Goal: Task Accomplishment & Management: Use online tool/utility

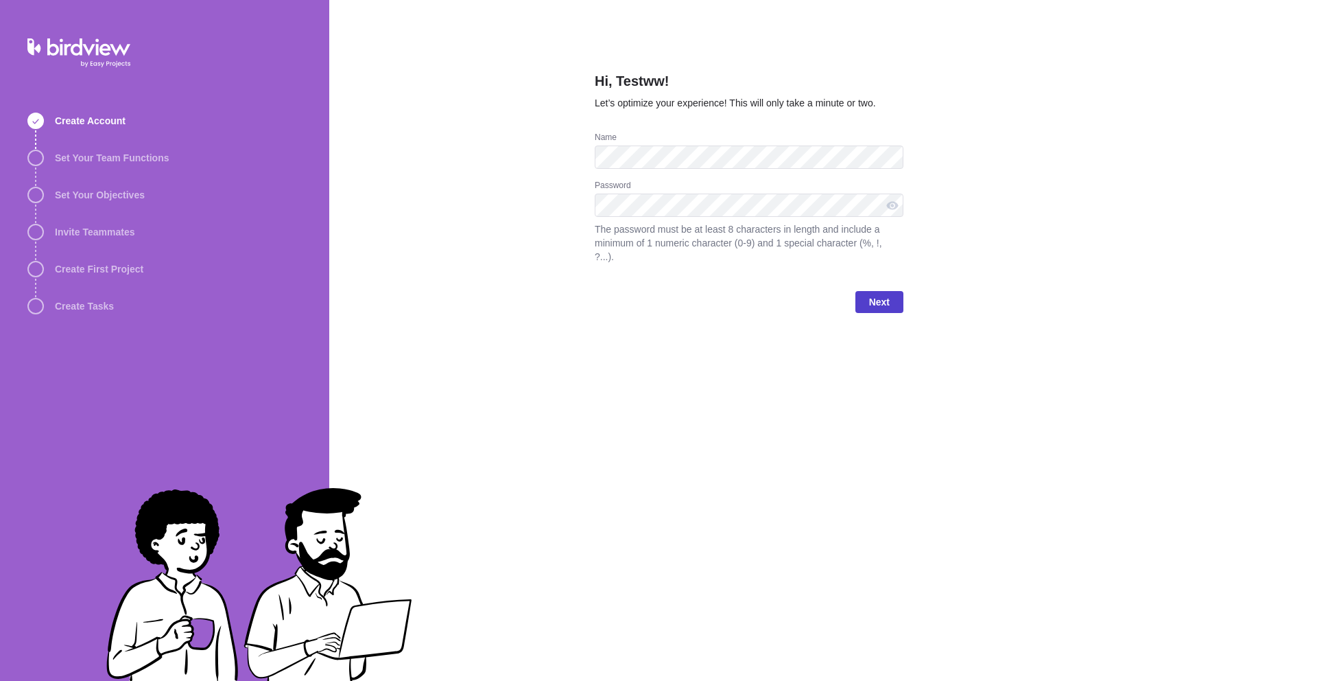
click at [895, 299] on span "Next" at bounding box center [879, 302] width 48 height 22
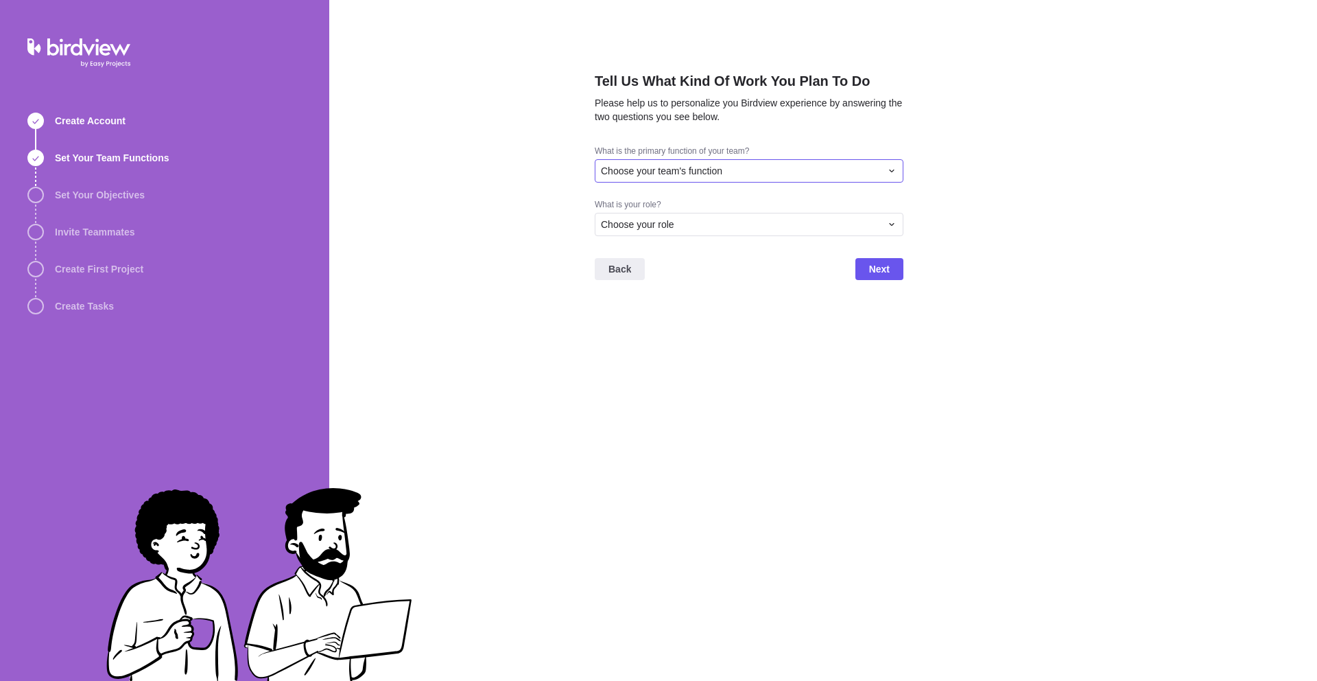
click at [792, 166] on div "Choose your team's function" at bounding box center [741, 171] width 280 height 14
click at [646, 316] on div "Other" at bounding box center [748, 321] width 307 height 25
click at [654, 287] on div "Back Next" at bounding box center [749, 314] width 309 height 55
click at [656, 275] on div "Choose your role" at bounding box center [749, 264] width 309 height 23
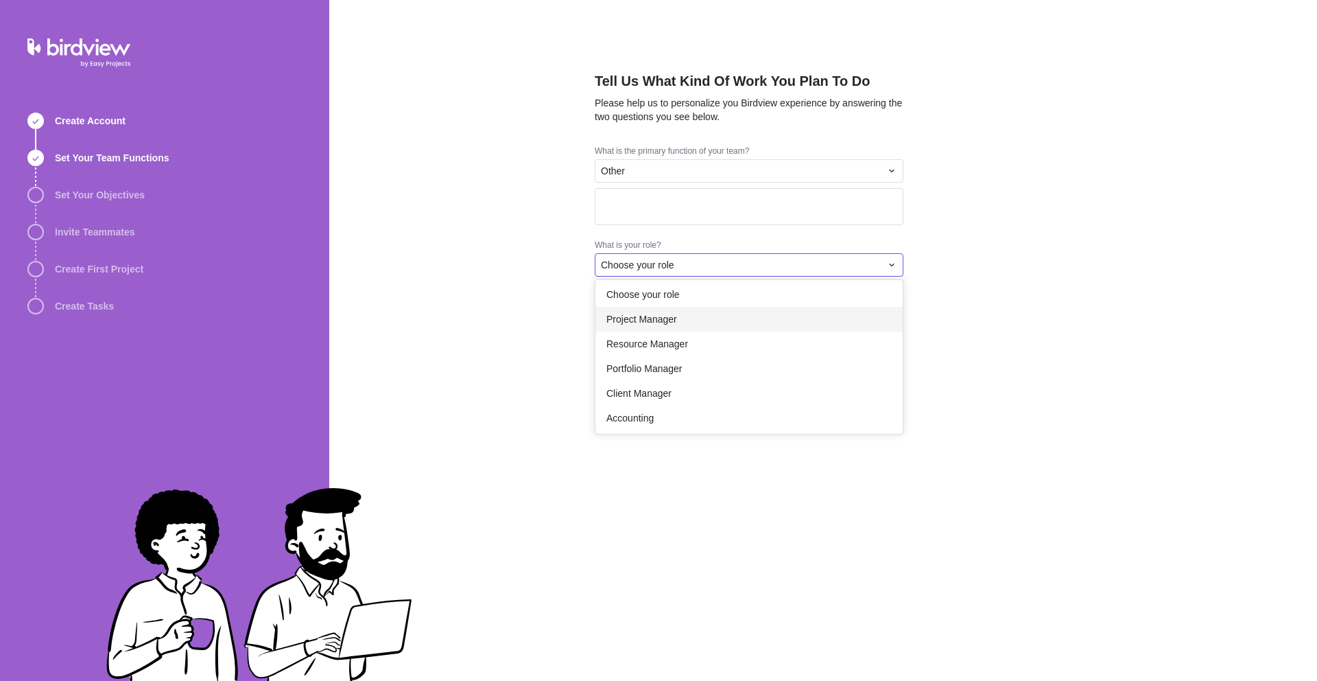
scroll to position [0, 0]
click at [689, 337] on div "Resource Manager" at bounding box center [748, 347] width 307 height 25
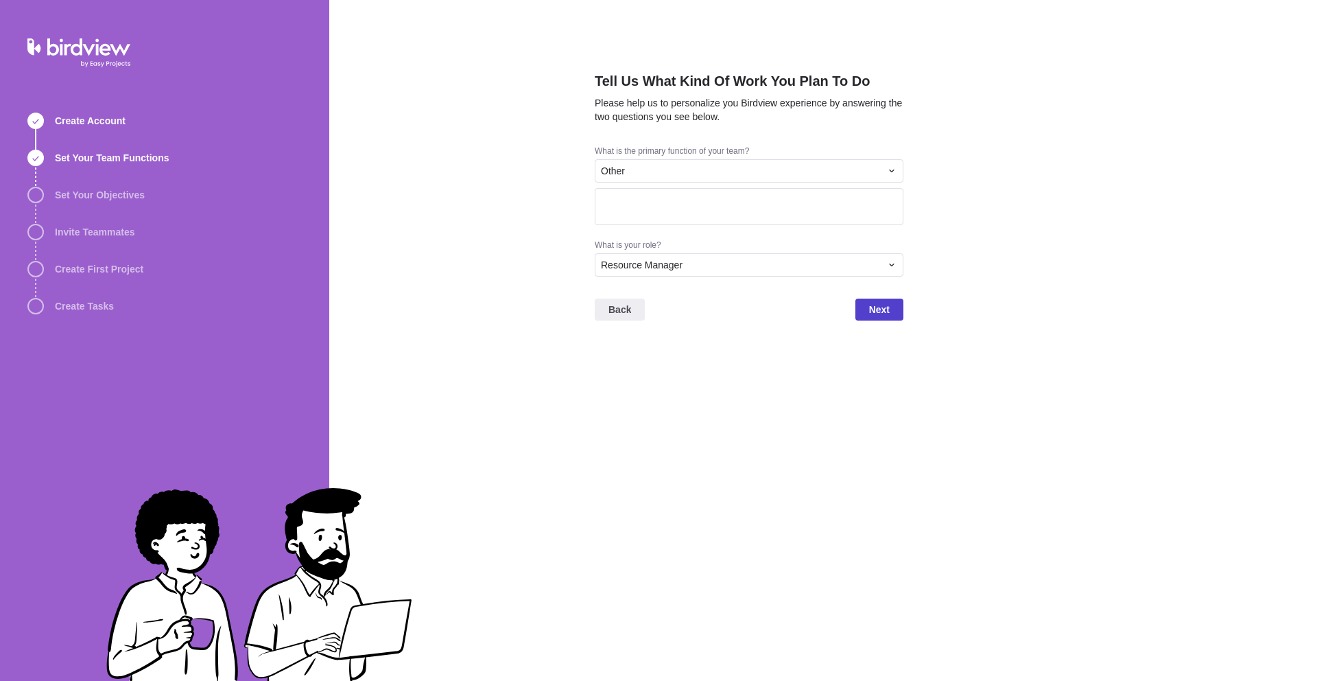
click at [866, 313] on span "Next" at bounding box center [879, 309] width 48 height 22
click at [789, 211] on textarea at bounding box center [749, 206] width 309 height 37
type textarea "s"
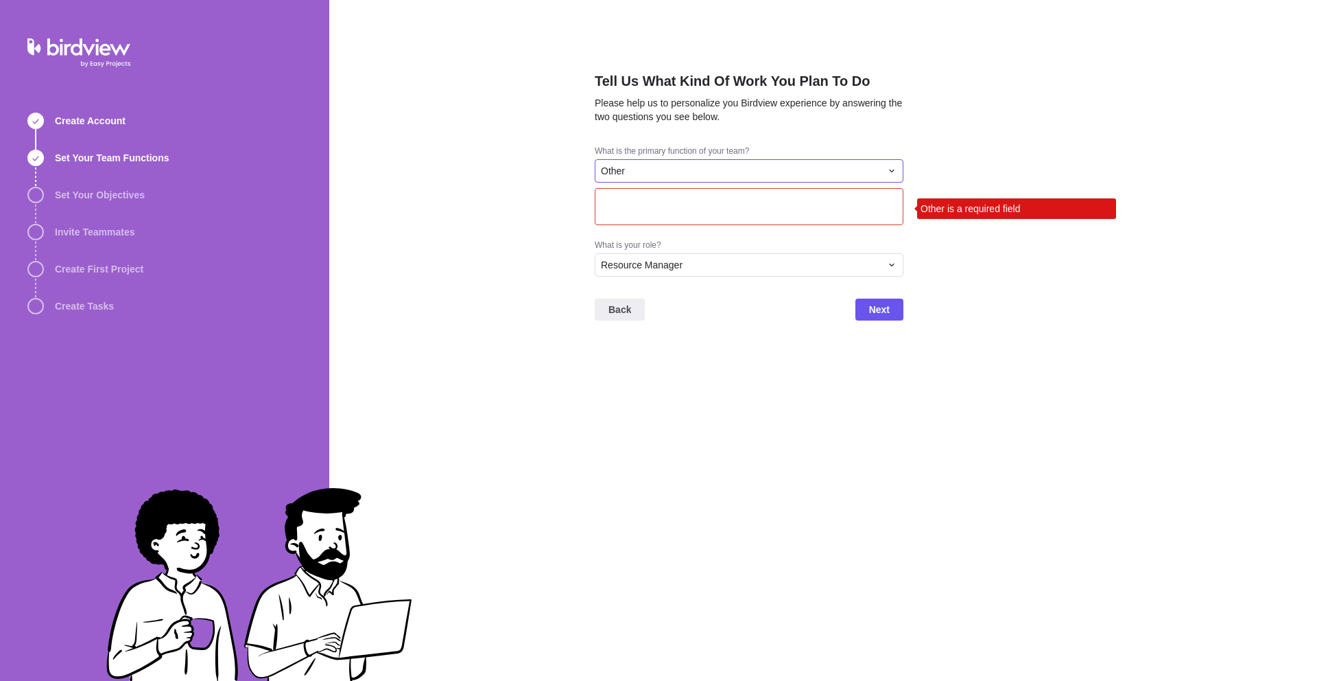
click at [713, 165] on div "Other" at bounding box center [741, 171] width 280 height 14
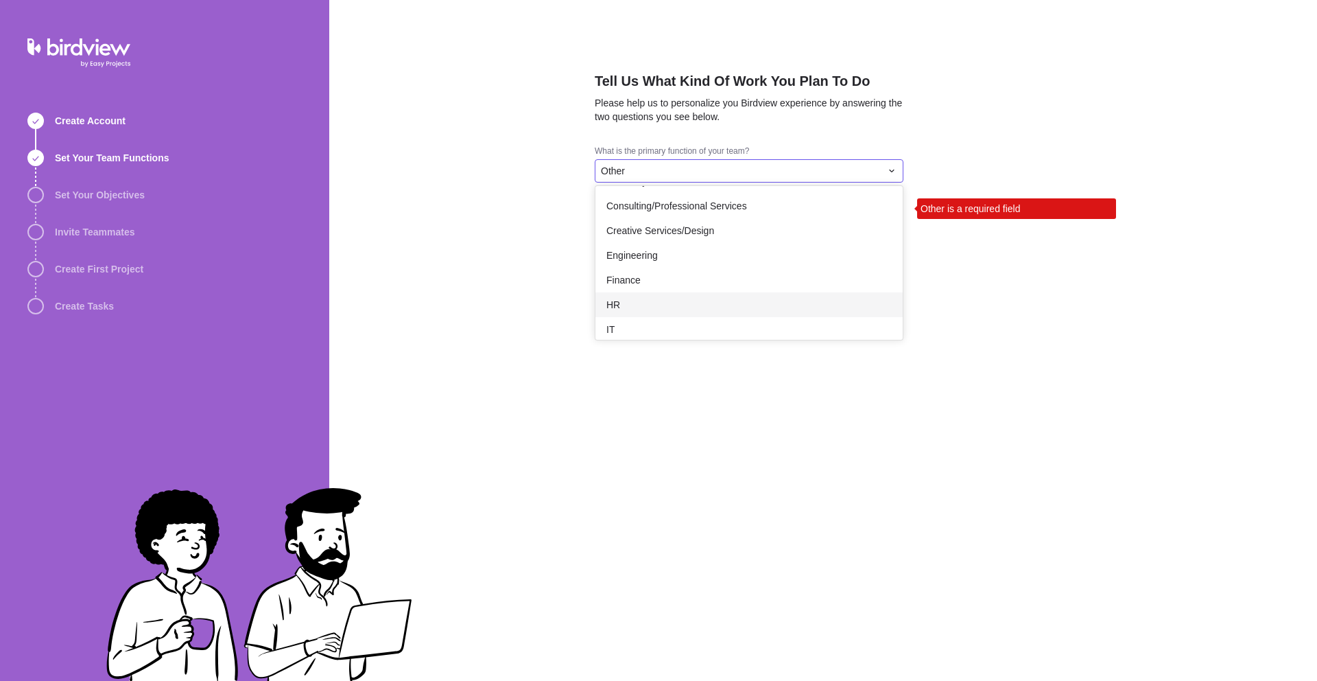
scroll to position [49, 0]
click at [657, 300] on div "IT" at bounding box center [748, 303] width 307 height 25
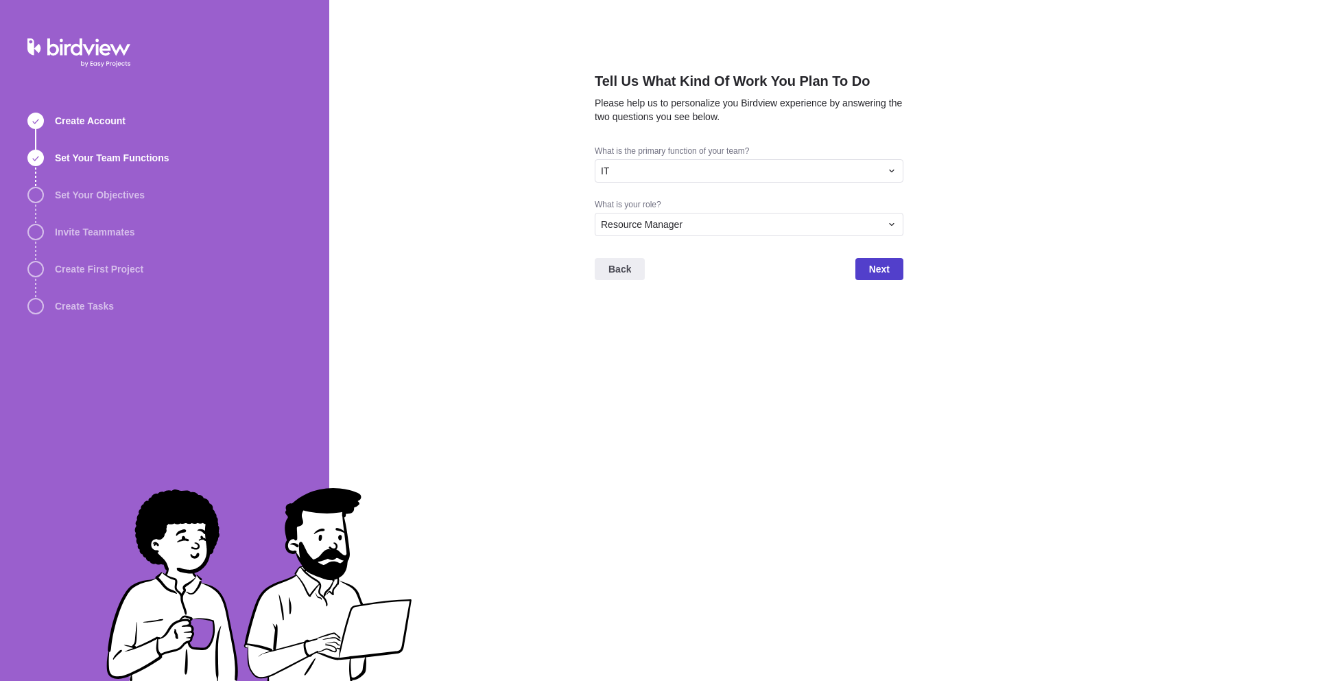
click at [880, 268] on span "Next" at bounding box center [879, 269] width 21 height 16
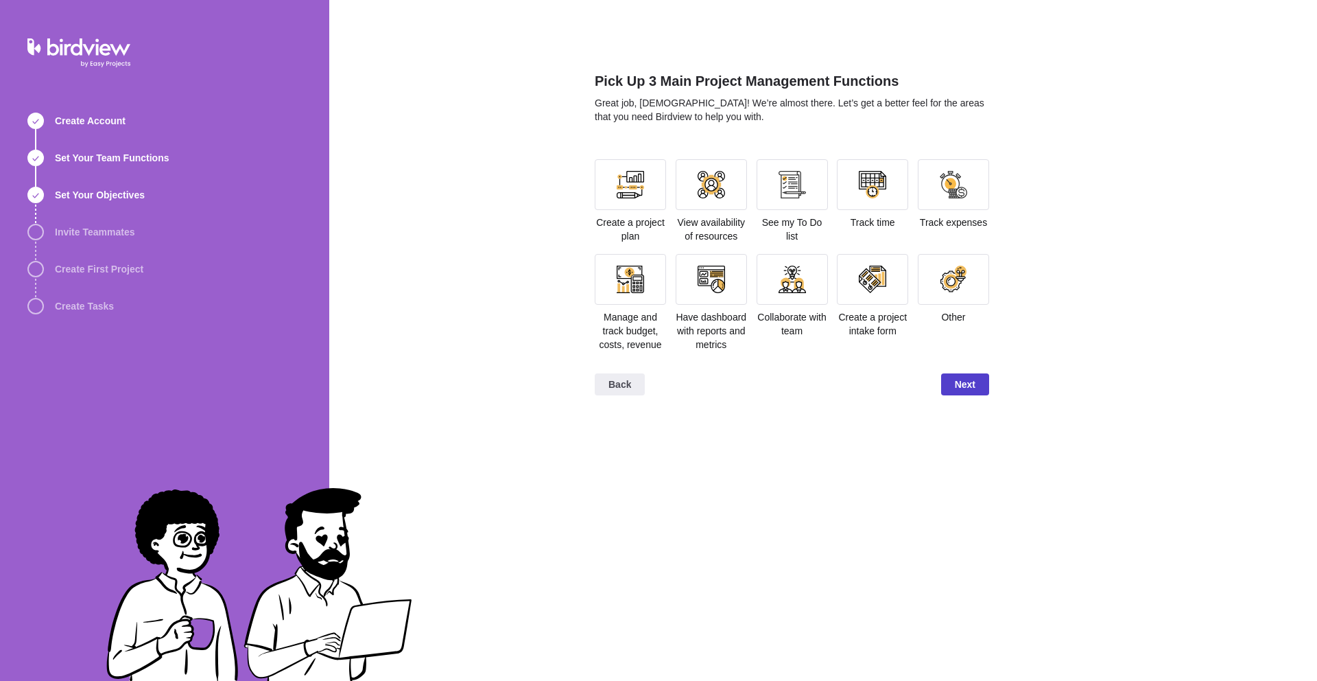
click at [971, 395] on span "Next" at bounding box center [965, 384] width 48 height 22
click at [600, 191] on div at bounding box center [630, 184] width 71 height 51
click at [782, 286] on div at bounding box center [792, 278] width 27 height 27
click at [918, 257] on div at bounding box center [953, 279] width 71 height 51
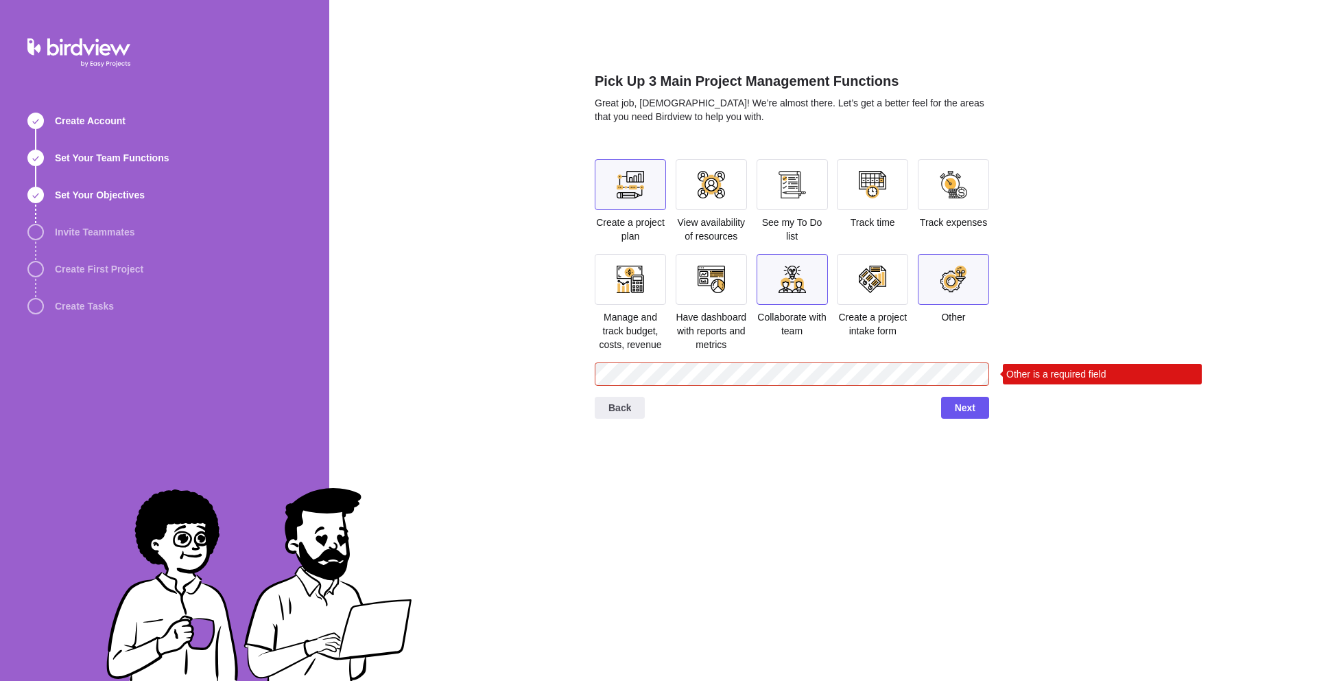
click at [965, 285] on div at bounding box center [953, 278] width 27 height 27
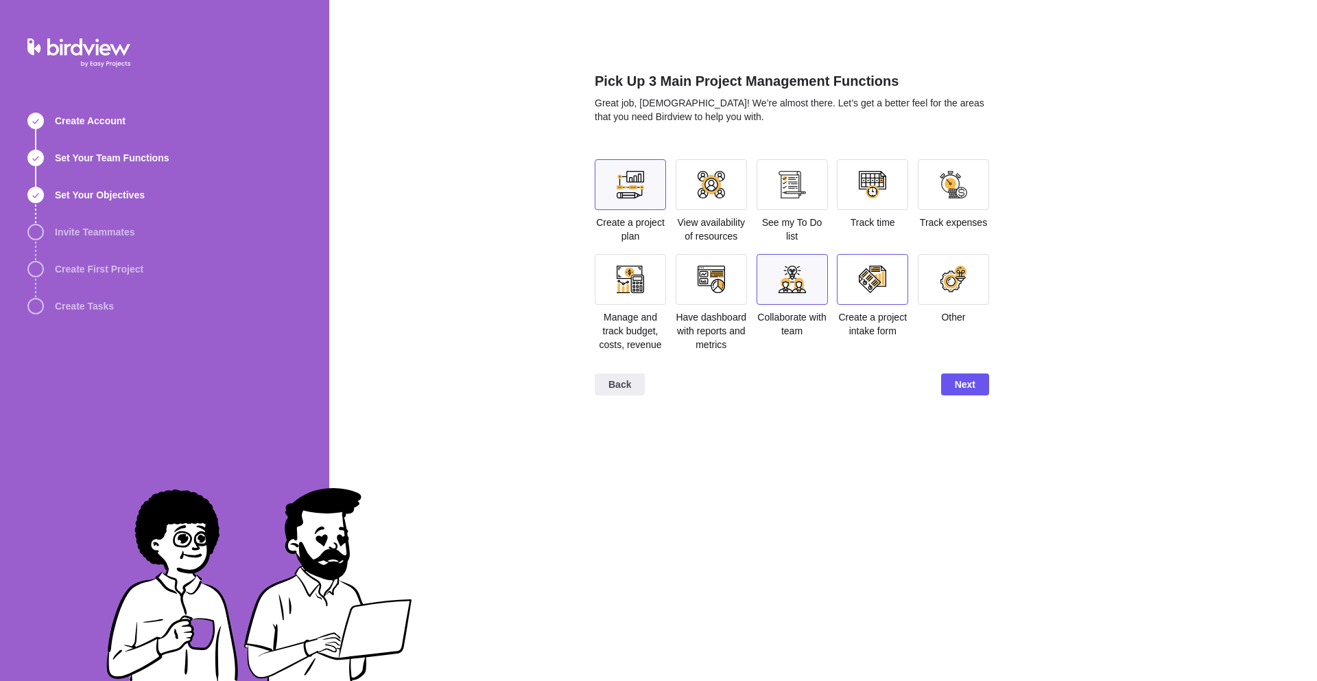
click at [905, 287] on div at bounding box center [872, 279] width 71 height 51
click at [902, 190] on div at bounding box center [872, 184] width 71 height 51
click at [982, 193] on div at bounding box center [953, 184] width 71 height 51
click at [932, 203] on div at bounding box center [953, 184] width 71 height 51
click at [845, 198] on div at bounding box center [872, 184] width 71 height 51
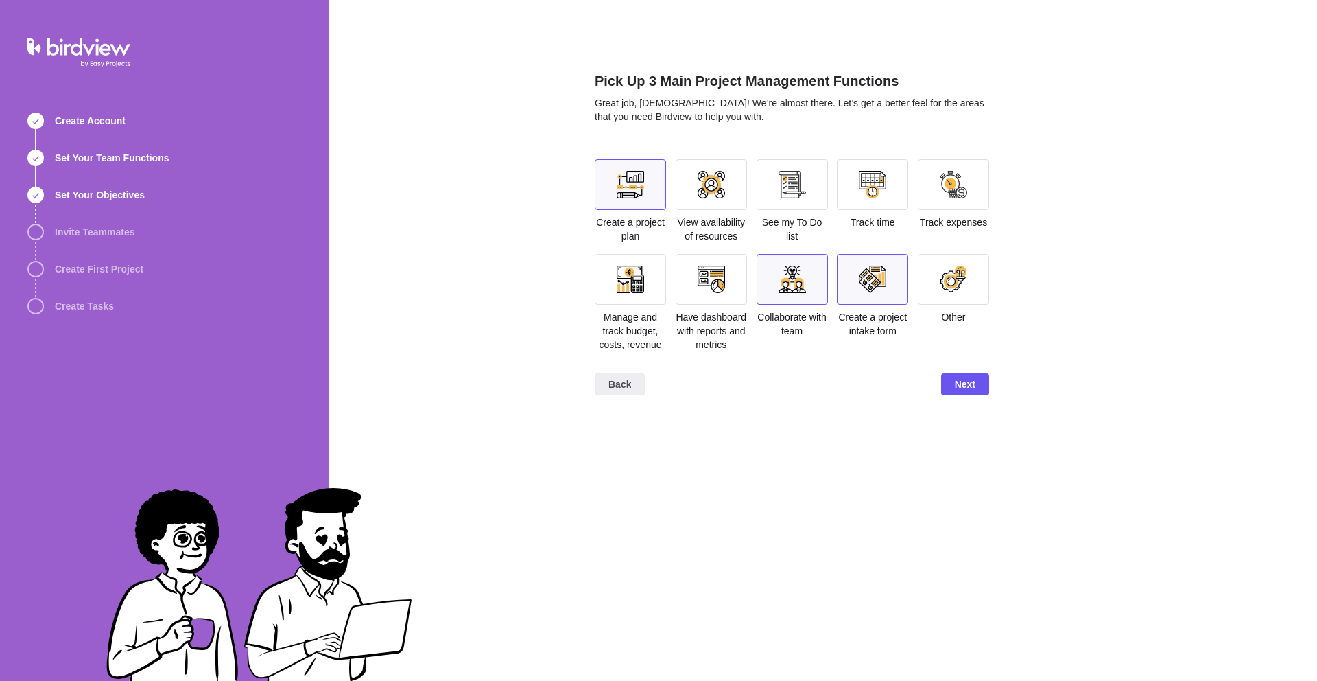
click at [946, 199] on div at bounding box center [953, 184] width 71 height 51
click at [869, 199] on div at bounding box center [872, 184] width 71 height 51
click at [964, 392] on span "Next" at bounding box center [965, 384] width 21 height 16
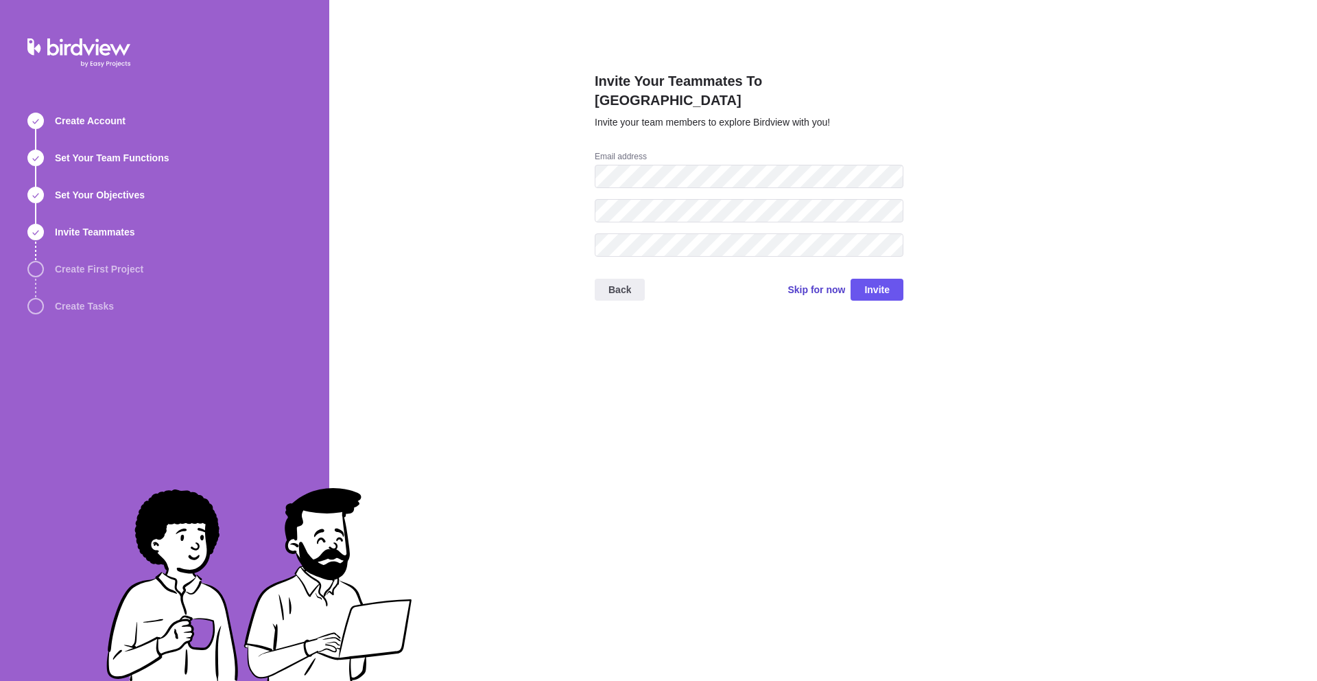
click at [805, 283] on span "Skip for now" at bounding box center [817, 290] width 58 height 14
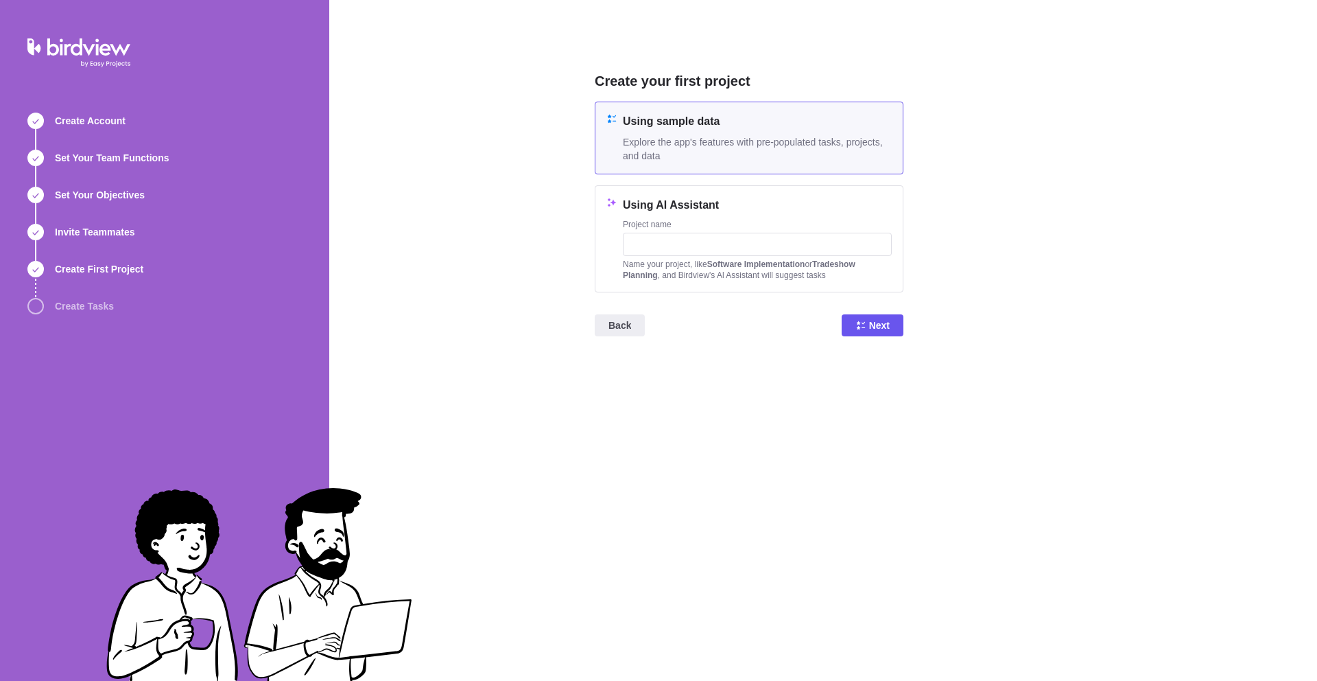
click at [718, 125] on h4 "Using sample data" at bounding box center [757, 121] width 269 height 16
click at [871, 322] on span "Next" at bounding box center [879, 325] width 21 height 16
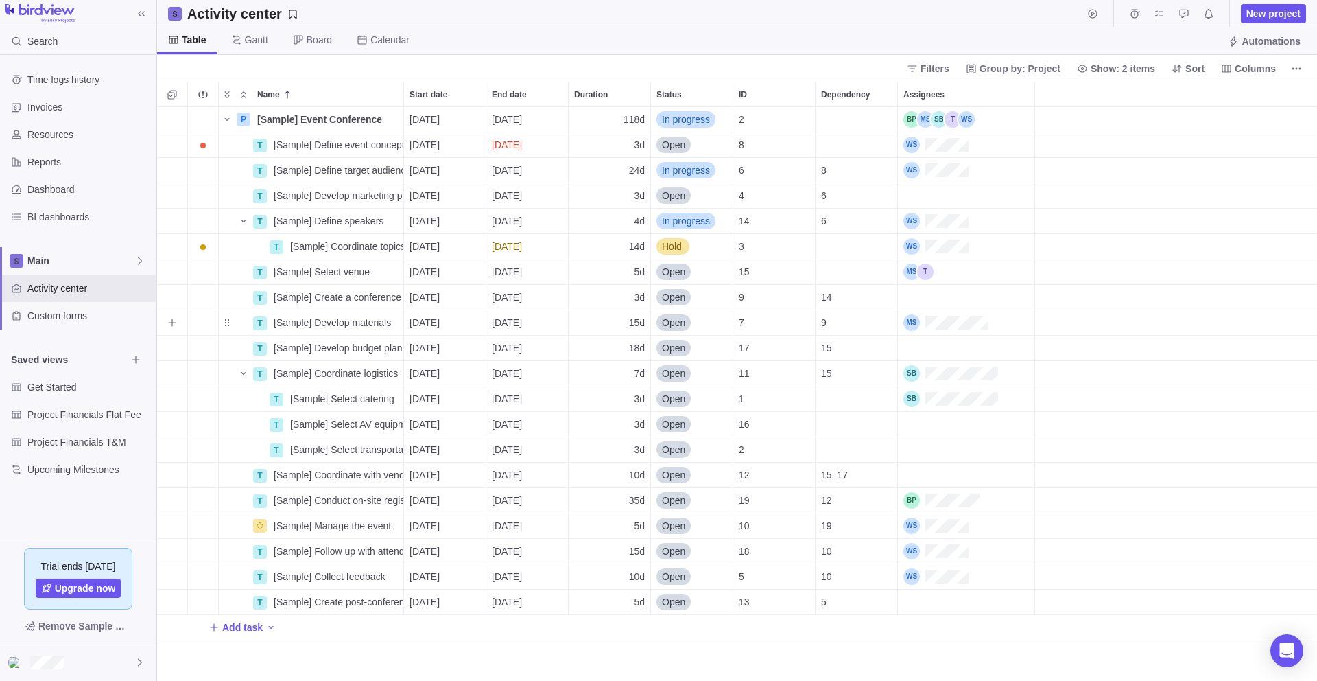
scroll to position [563, 1150]
click at [206, 95] on icon "More actions" at bounding box center [203, 93] width 11 height 11
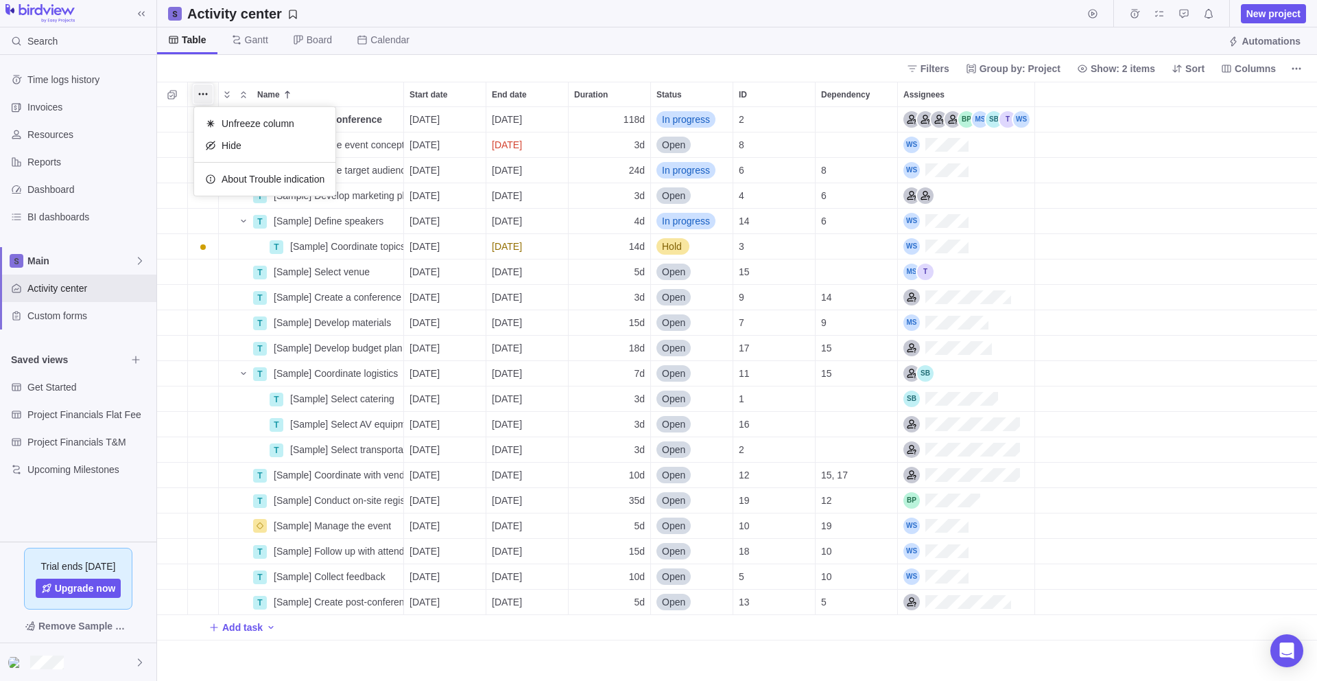
click at [183, 94] on div "Name Start date End date Duration Status ID Dependency Assignees P [Sample] Eve…" at bounding box center [737, 381] width 1160 height 599
click at [167, 94] on icon "Selection mode" at bounding box center [172, 94] width 11 height 11
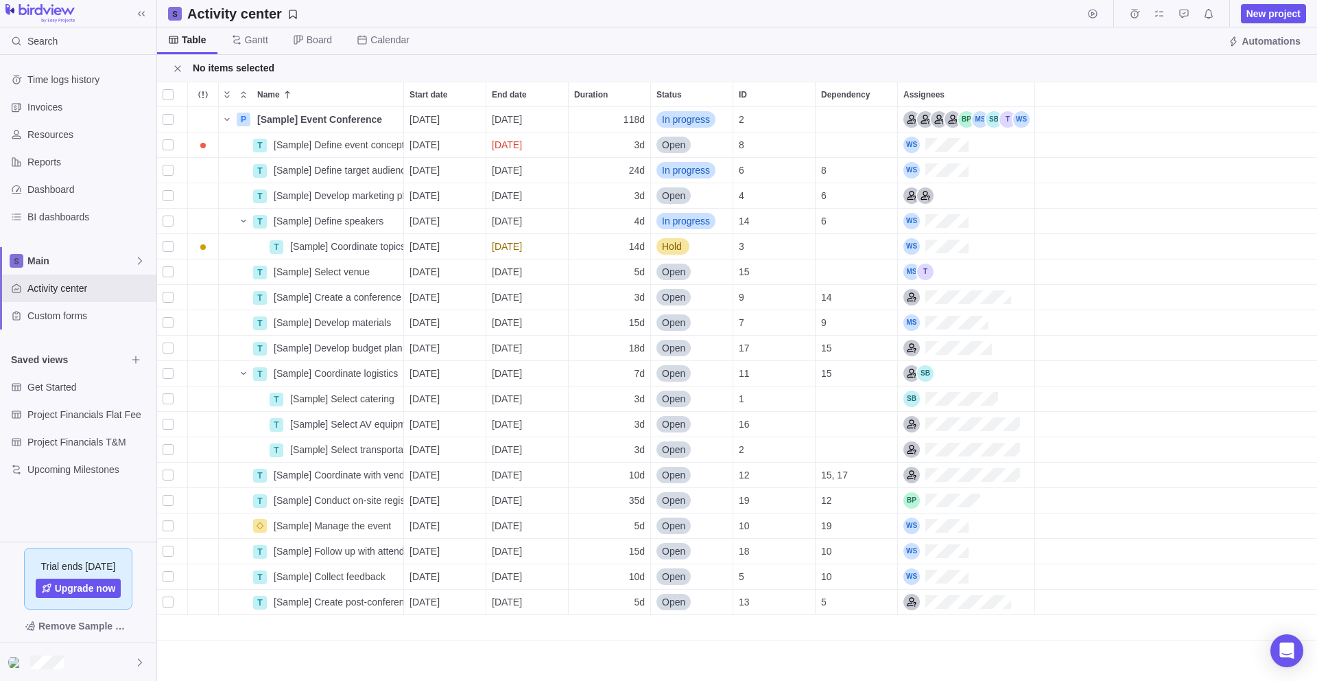
click at [167, 94] on div at bounding box center [168, 94] width 11 height 19
click at [503, 653] on div "P [Sample] Event Conference Details [DATE] [DATE] 118d In progress 2 T [Sample]…" at bounding box center [737, 394] width 1160 height 574
click at [251, 36] on span "Gantt" at bounding box center [256, 40] width 23 height 14
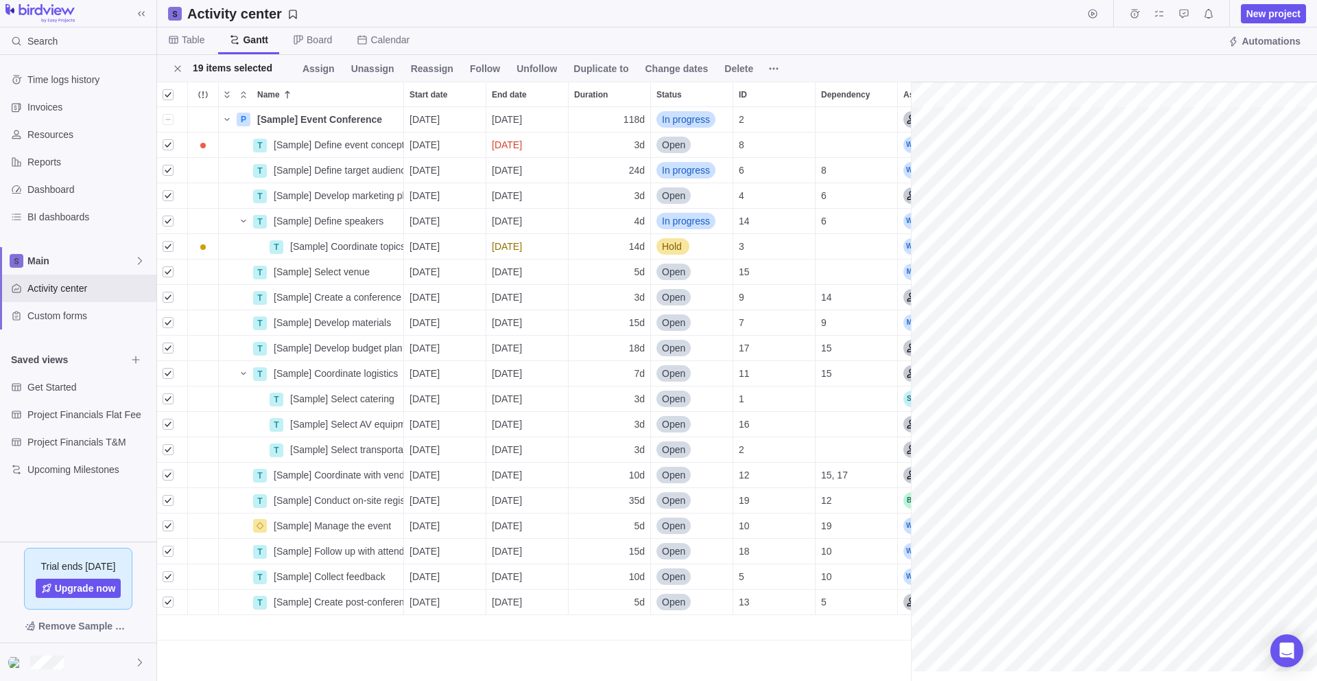
scroll to position [0, 1879]
click at [908, 205] on div at bounding box center [911, 381] width 13 height 599
drag, startPoint x: 910, startPoint y: 204, endPoint x: 602, endPoint y: 191, distance: 308.3
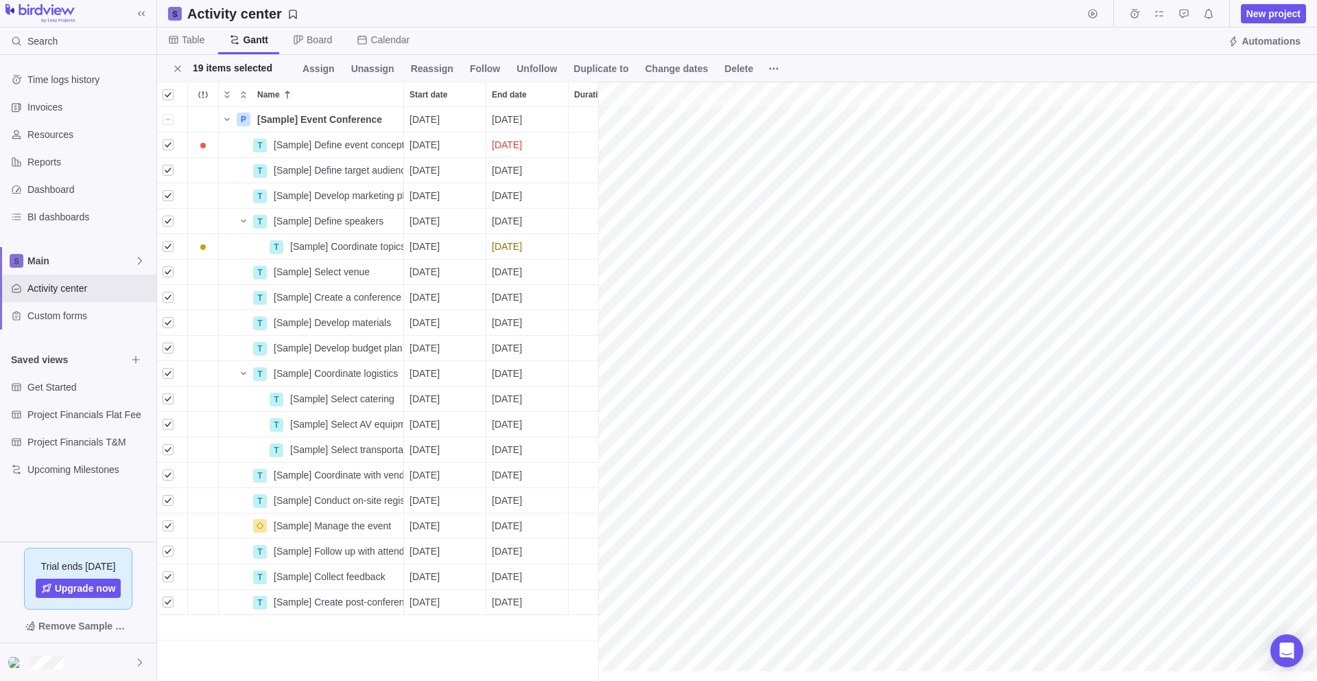
scroll to position [0, 4658]
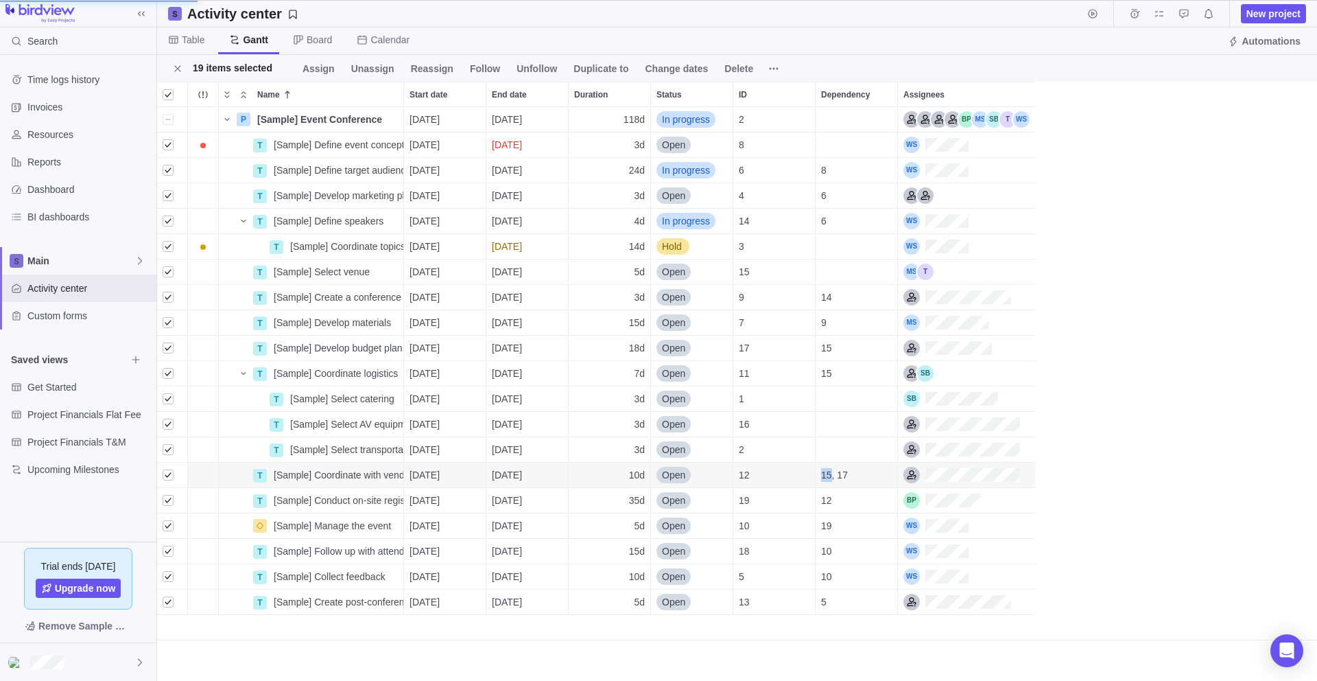
scroll to position [563, 1150]
click at [817, 474] on div "15, 17" at bounding box center [857, 474] width 82 height 25
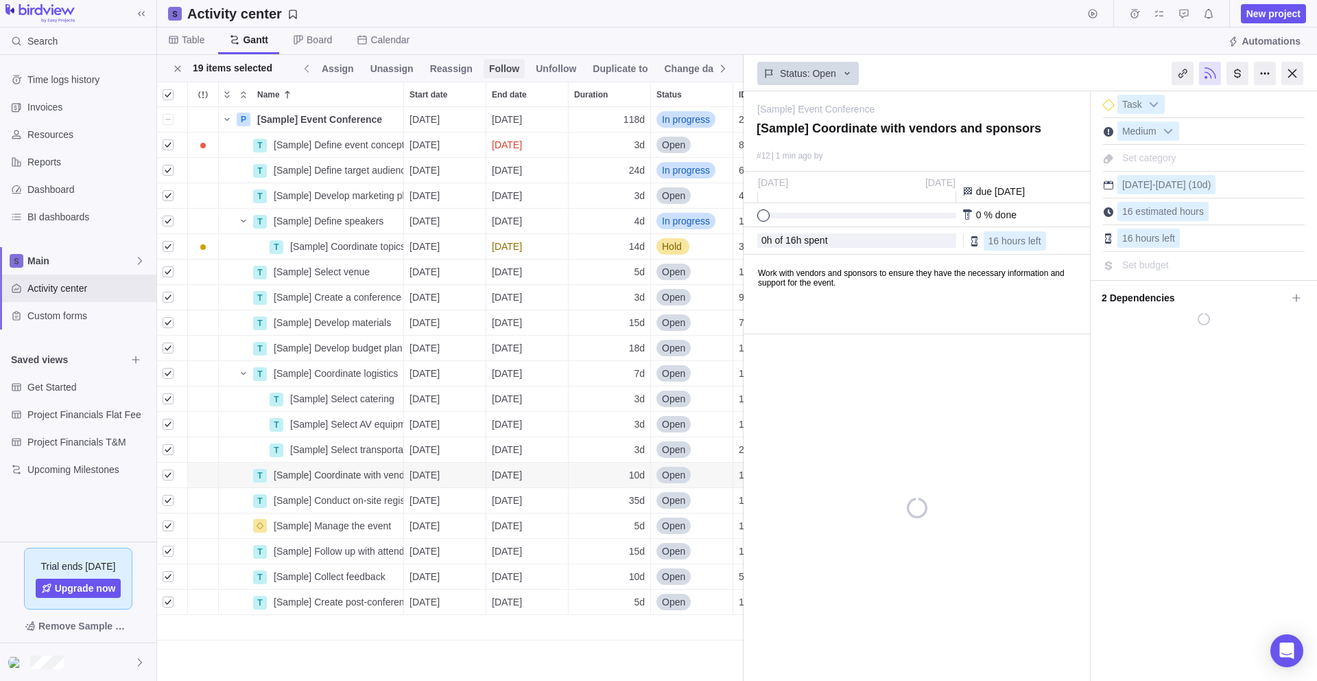
scroll to position [0, 154]
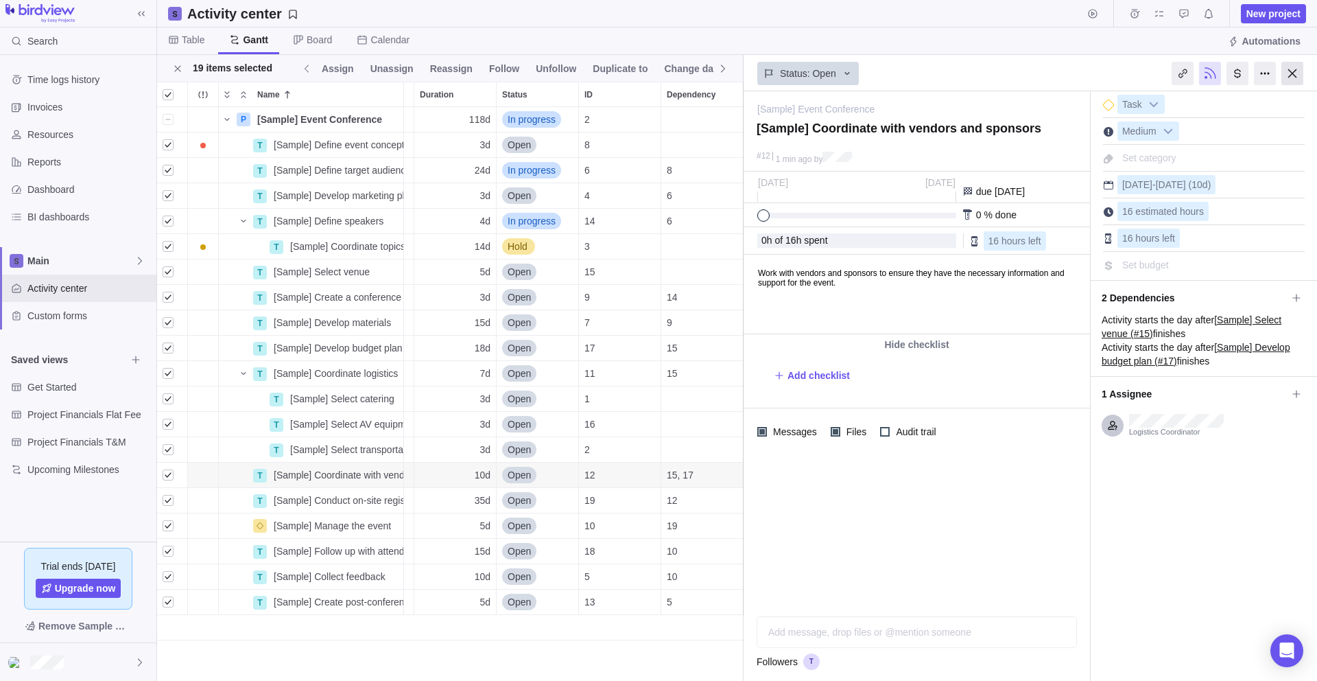
click at [1297, 69] on div at bounding box center [1293, 73] width 22 height 23
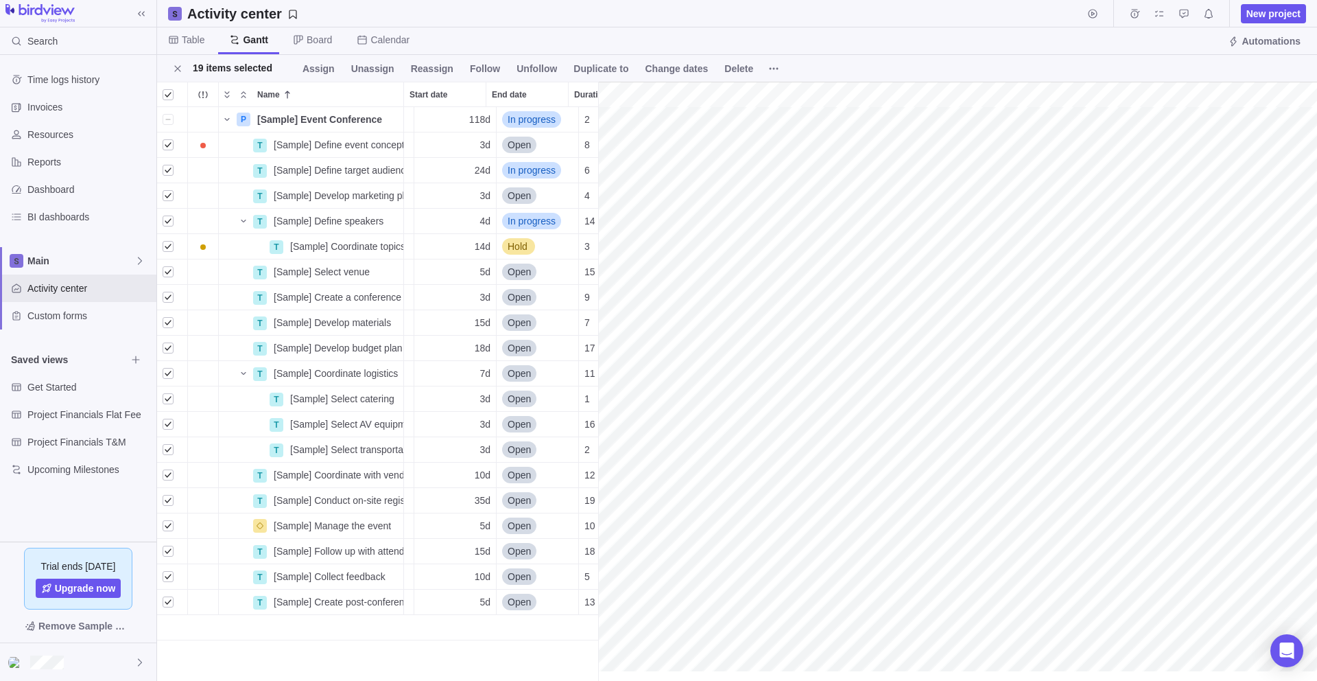
scroll to position [0, 437]
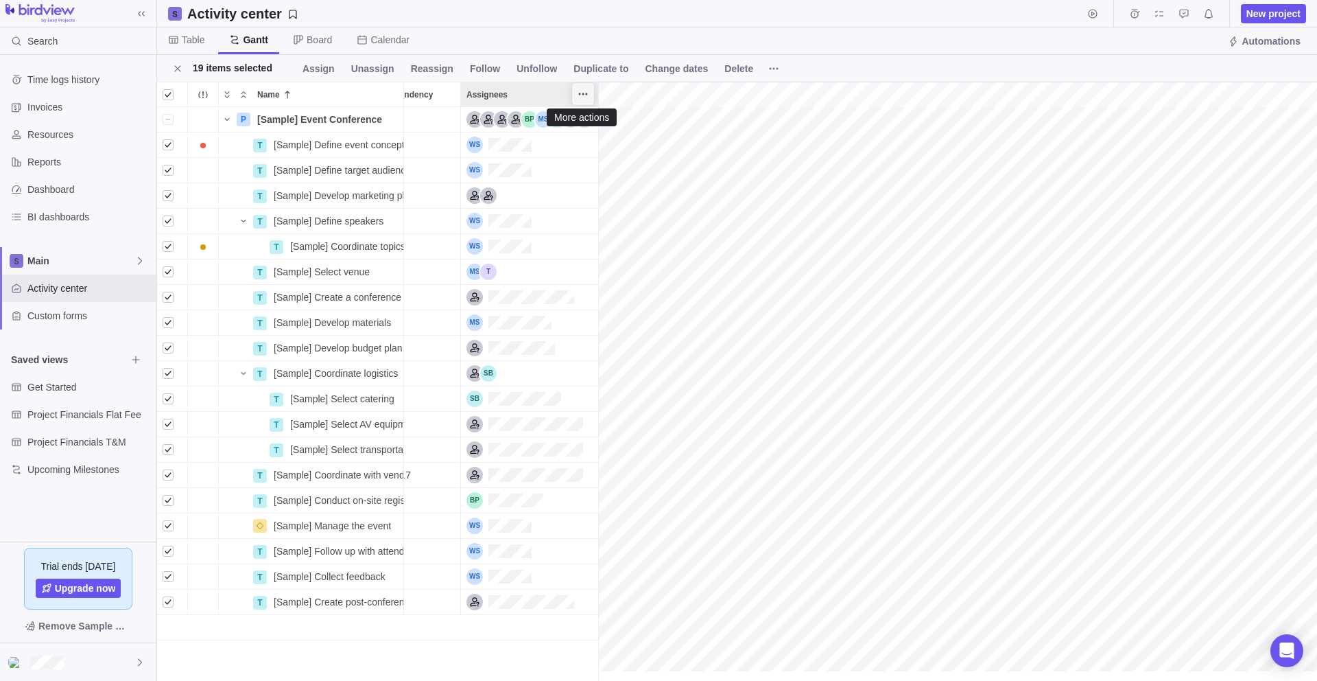
click at [584, 95] on icon "More actions" at bounding box center [583, 93] width 11 height 11
click at [528, 90] on div "Name Start date End date Duration Status ID Dependency Assignees P [Sample] Eve…" at bounding box center [737, 381] width 1160 height 599
click at [528, 90] on div "Assignees" at bounding box center [529, 94] width 137 height 24
